Goal: Task Accomplishment & Management: Use online tool/utility

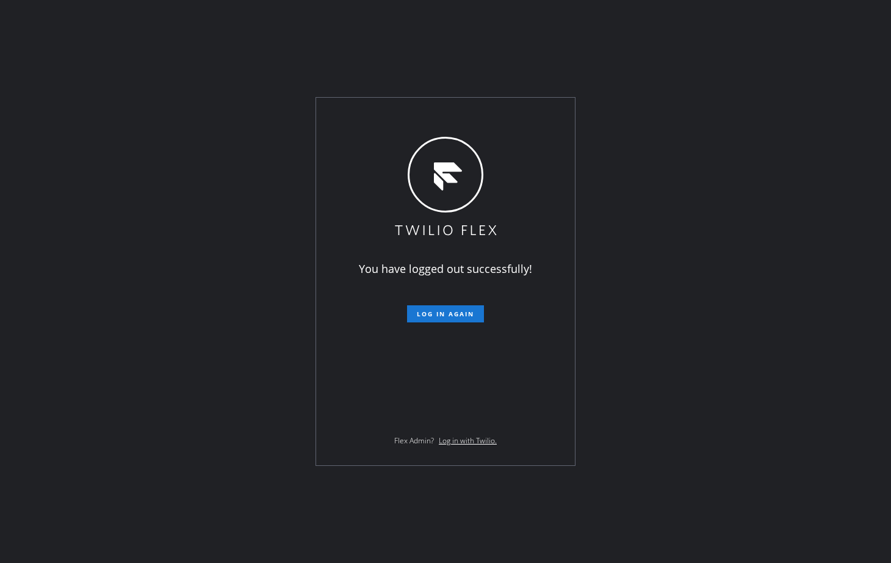
click at [729, 393] on div "You have logged out successfully! Log in again Flex Admin? Log in with Twilio." at bounding box center [445, 281] width 891 height 563
click at [457, 311] on span "Log in again" at bounding box center [445, 314] width 57 height 9
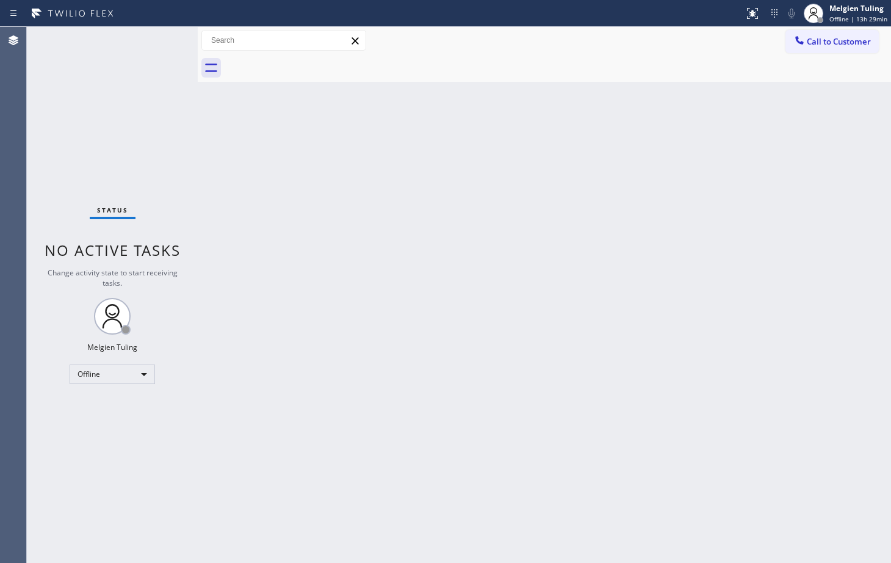
click at [257, 275] on div "Back to Dashboard Change Sender ID Customers Technicians Select a contact Outbo…" at bounding box center [544, 295] width 693 height 536
